Goal: Find specific page/section

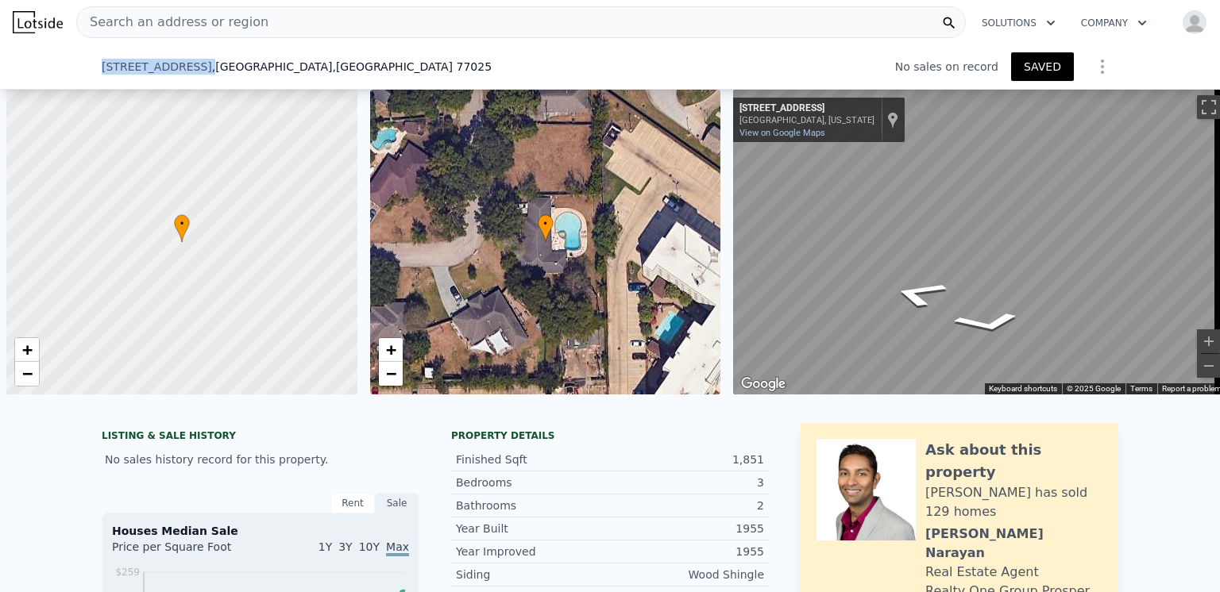
scroll to position [0, 6]
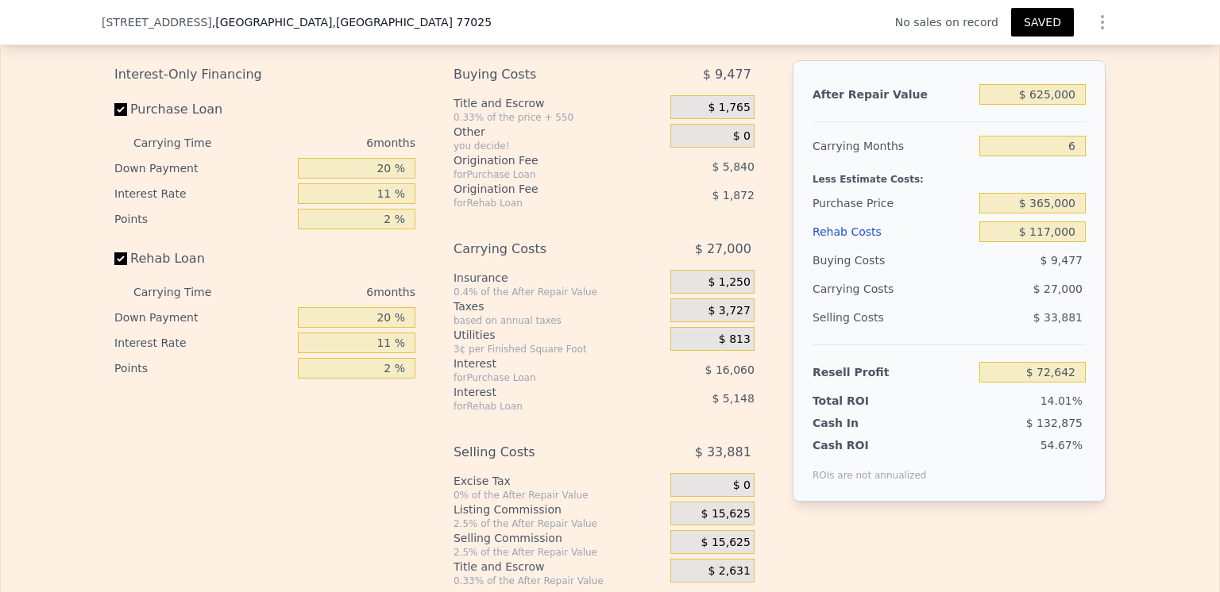
click at [362, 27] on div "[STREET_ADDRESS] No sales on record SAVED" at bounding box center [610, 22] width 1017 height 44
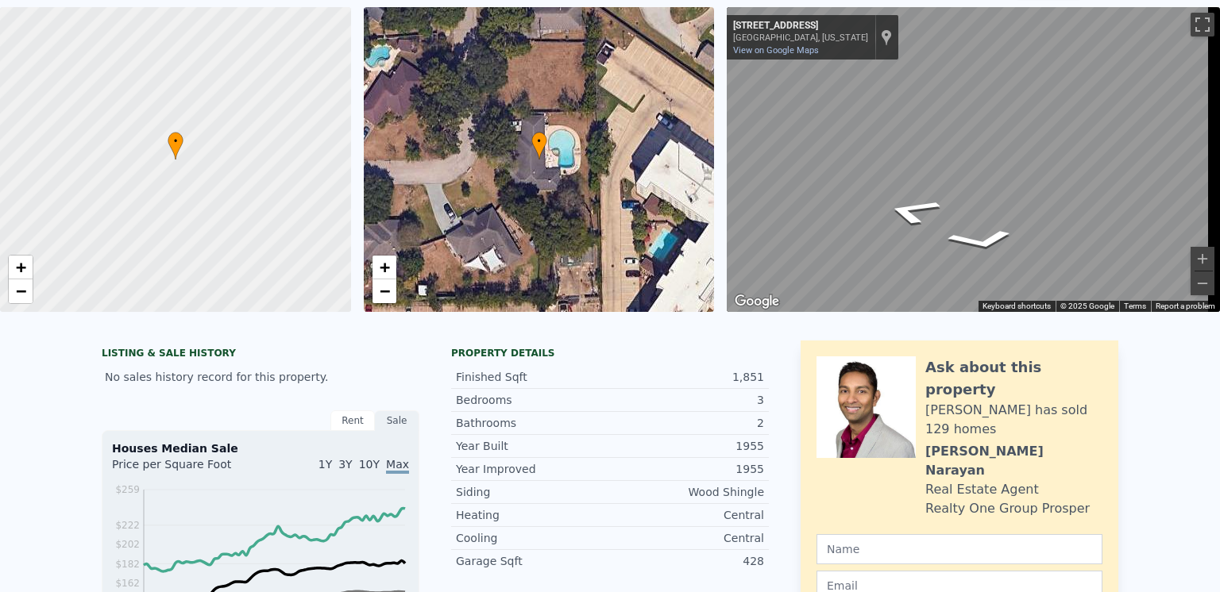
scroll to position [0, 0]
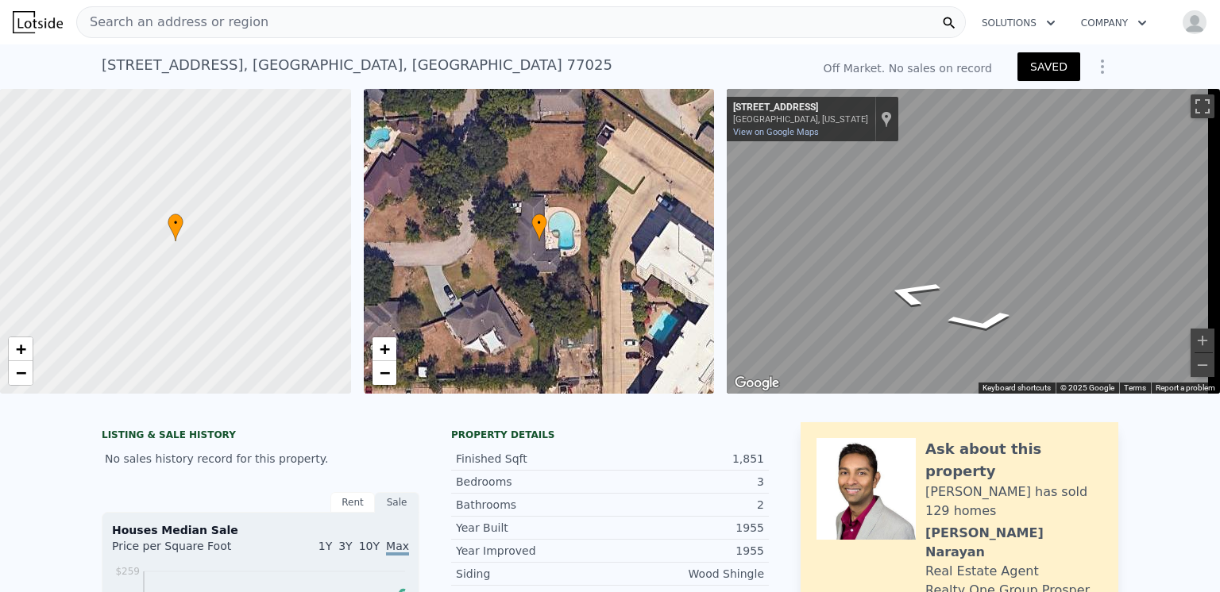
click at [130, 21] on span "Search an address or region" at bounding box center [172, 22] width 191 height 19
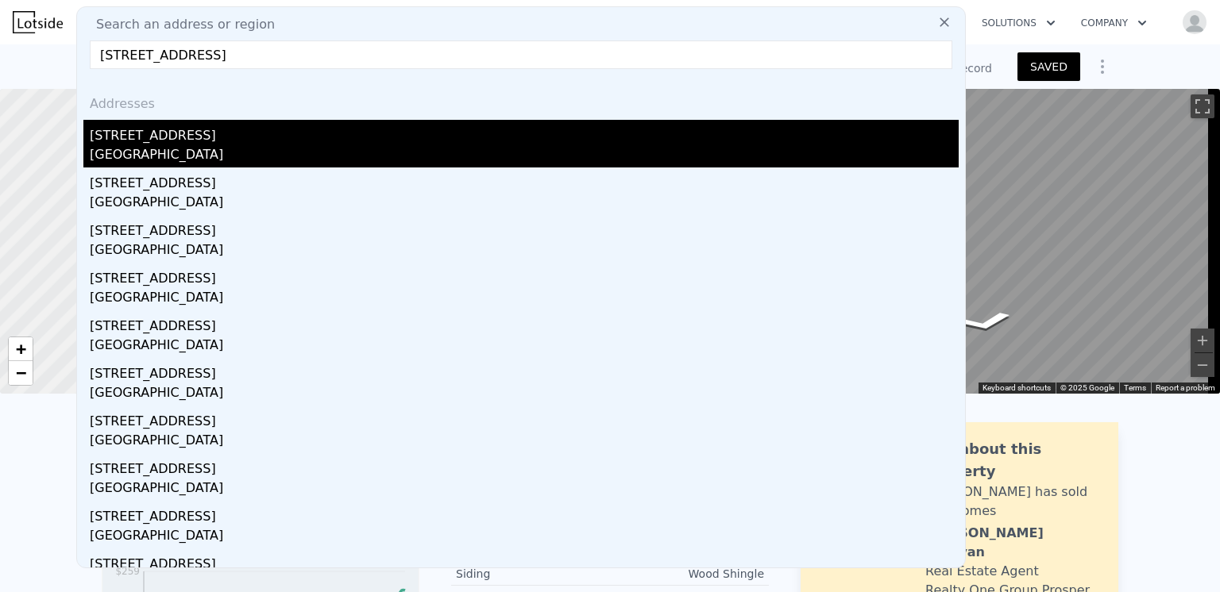
type input "[STREET_ADDRESS]"
click at [137, 142] on div "[STREET_ADDRESS]" at bounding box center [524, 132] width 869 height 25
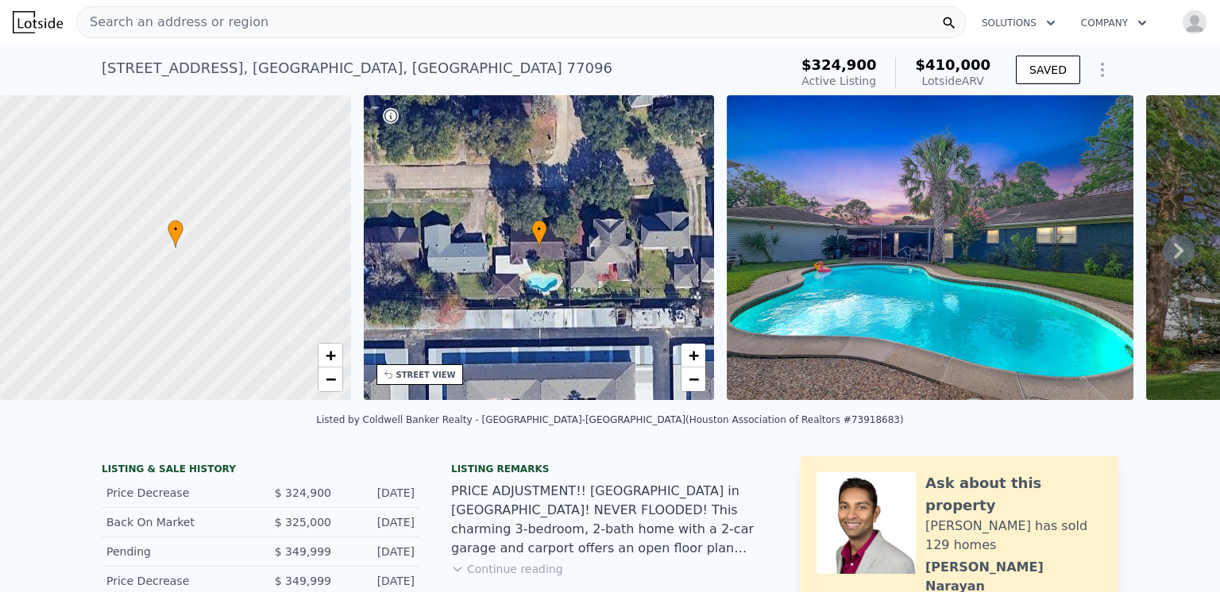
click at [110, 23] on span "Search an address or region" at bounding box center [172, 22] width 191 height 19
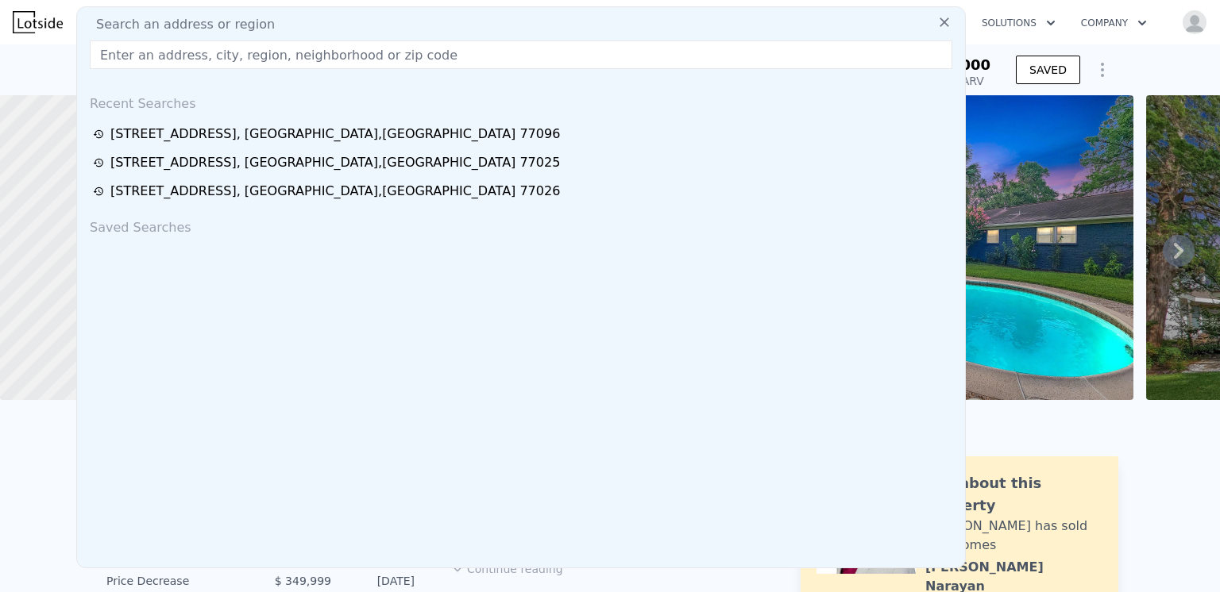
click at [110, 23] on span "Search an address or region" at bounding box center [178, 24] width 191 height 19
paste input "[STREET_ADDRESS]"
type input "[STREET_ADDRESS]"
